Goal: Find specific page/section

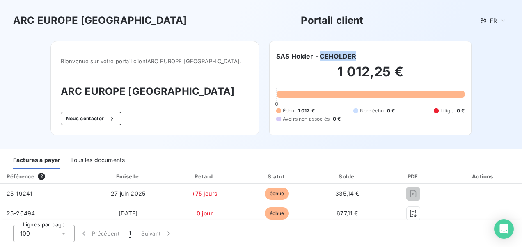
drag, startPoint x: 364, startPoint y: 52, endPoint x: 318, endPoint y: 53, distance: 46.0
click at [318, 53] on div "SAS Holder - CEHOLDER" at bounding box center [370, 56] width 188 height 10
copy h6 "CEHOLDER"
click at [245, 148] on div "Bienvenue sur votre portail client ARC EUROPE FRANCE . ARC EUROPE FRANCE Nous c…" at bounding box center [260, 94] width 447 height 107
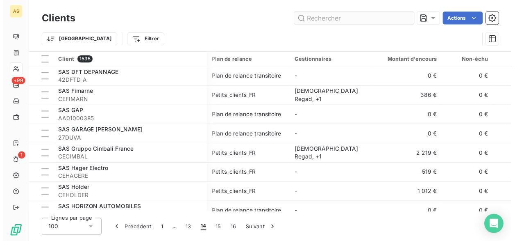
scroll to position [275, 143]
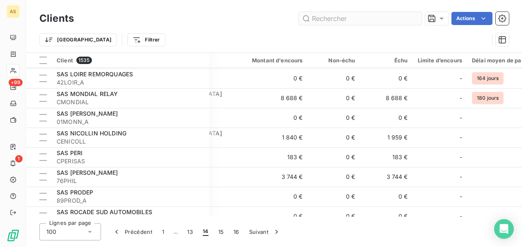
click at [321, 17] on input "text" at bounding box center [360, 18] width 123 height 13
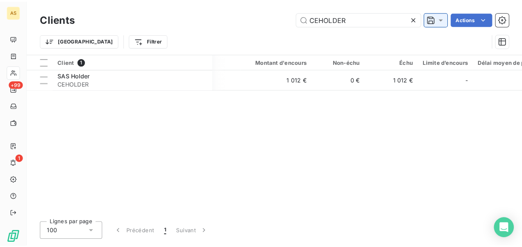
scroll to position [0, 143]
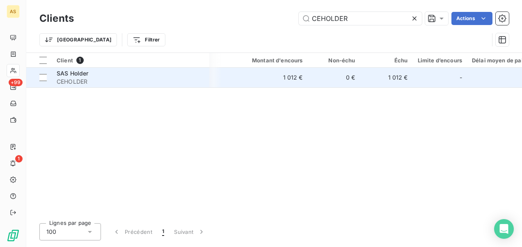
type input "CEHOLDER"
click at [291, 80] on td "1 012 €" at bounding box center [272, 78] width 71 height 20
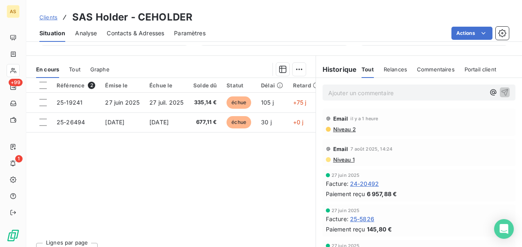
scroll to position [192, 0]
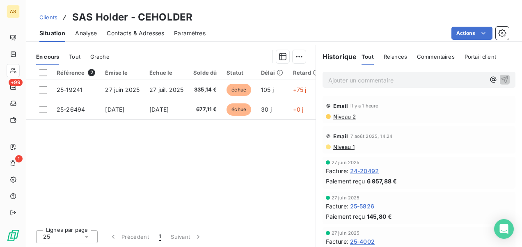
click at [187, 17] on h3 "SAS Holder - CEHOLDER" at bounding box center [132, 17] width 120 height 15
drag, startPoint x: 191, startPoint y: 17, endPoint x: 138, endPoint y: 20, distance: 53.0
click at [138, 20] on div "Clients SAS Holder - CEHOLDER" at bounding box center [273, 17] width 495 height 15
copy h3 "CEHOLDER"
